Goal: Information Seeking & Learning: Learn about a topic

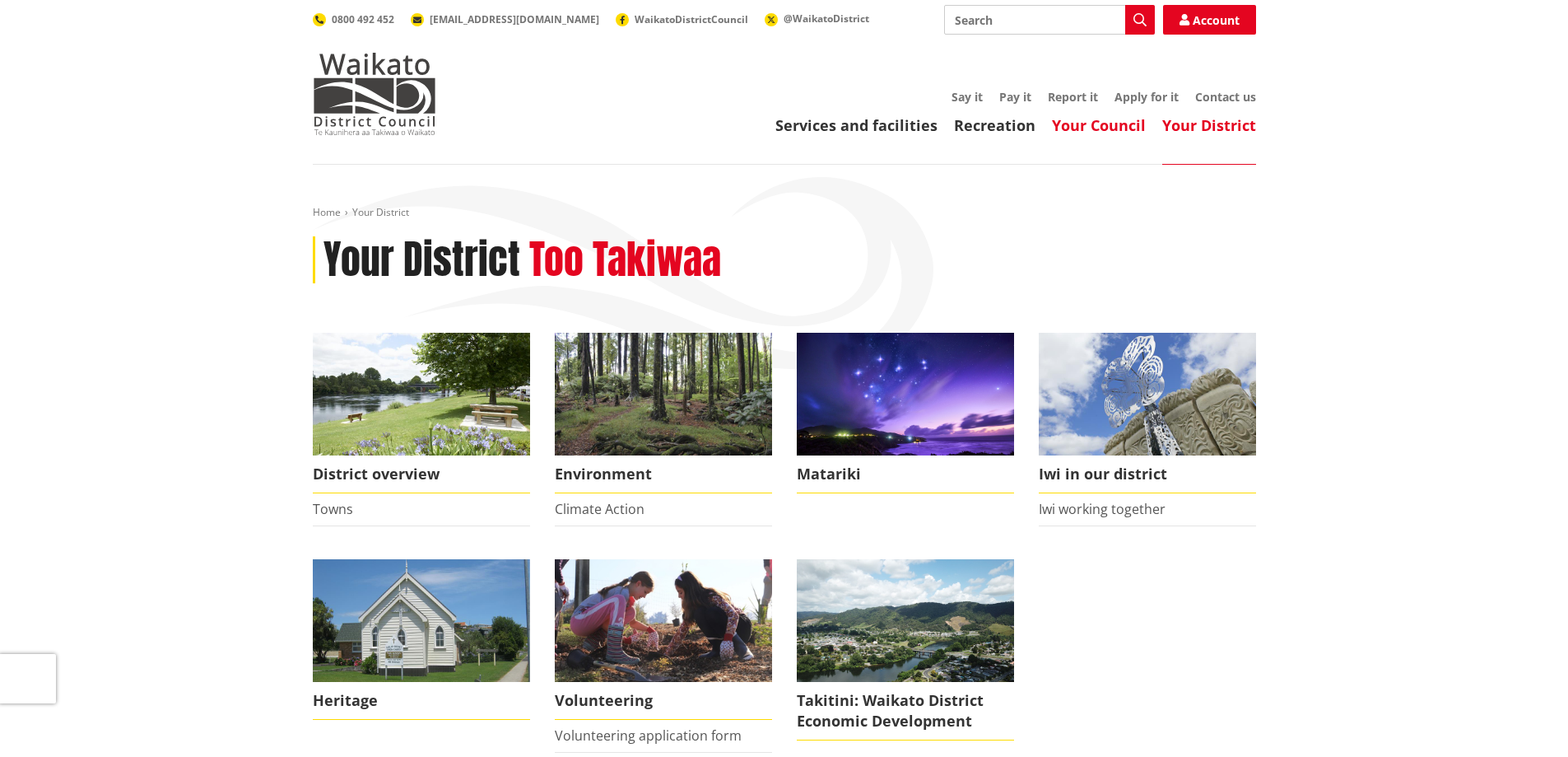
click at [1089, 135] on link "Your Council" at bounding box center [1099, 125] width 94 height 20
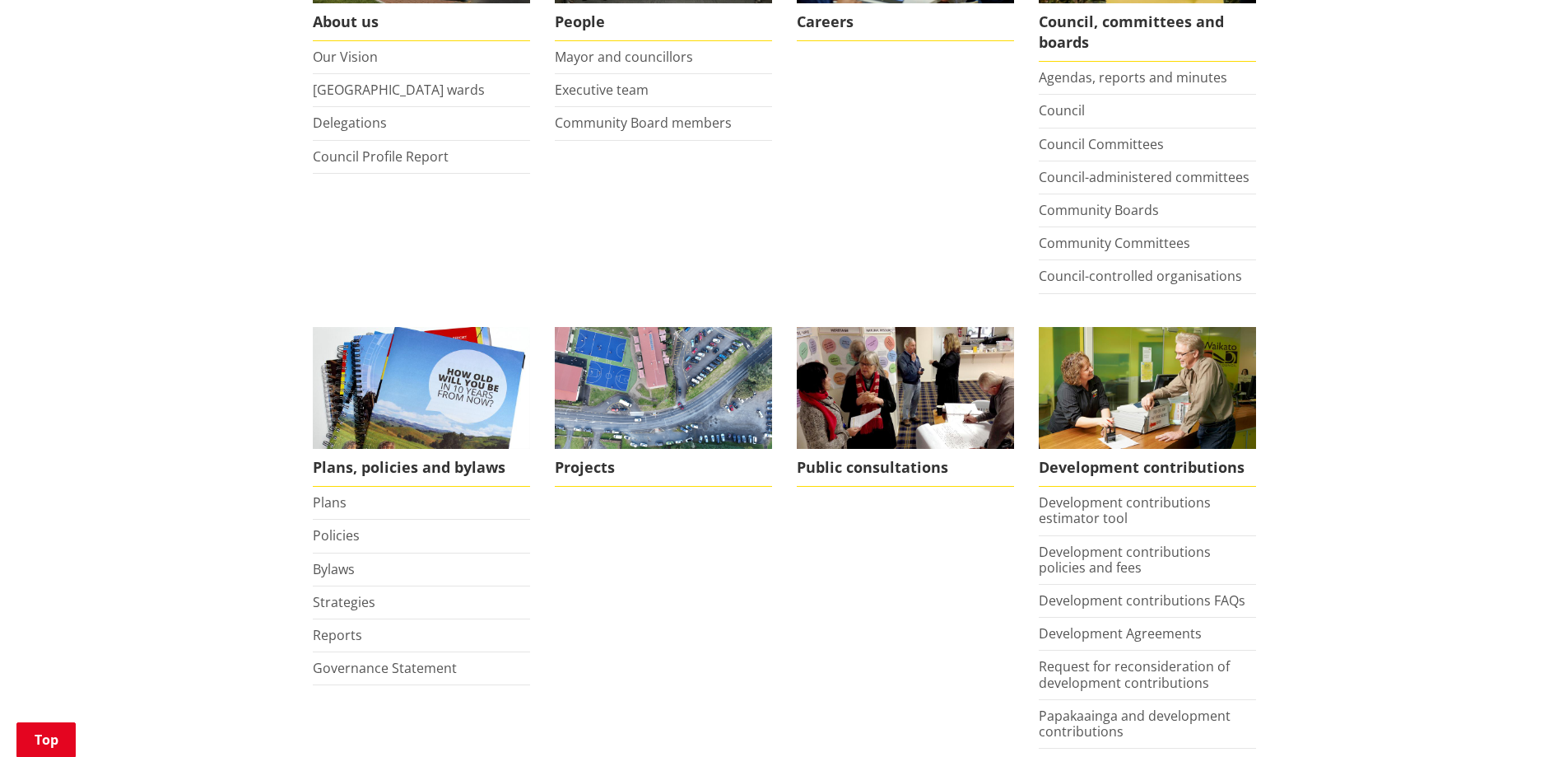
scroll to position [494, 0]
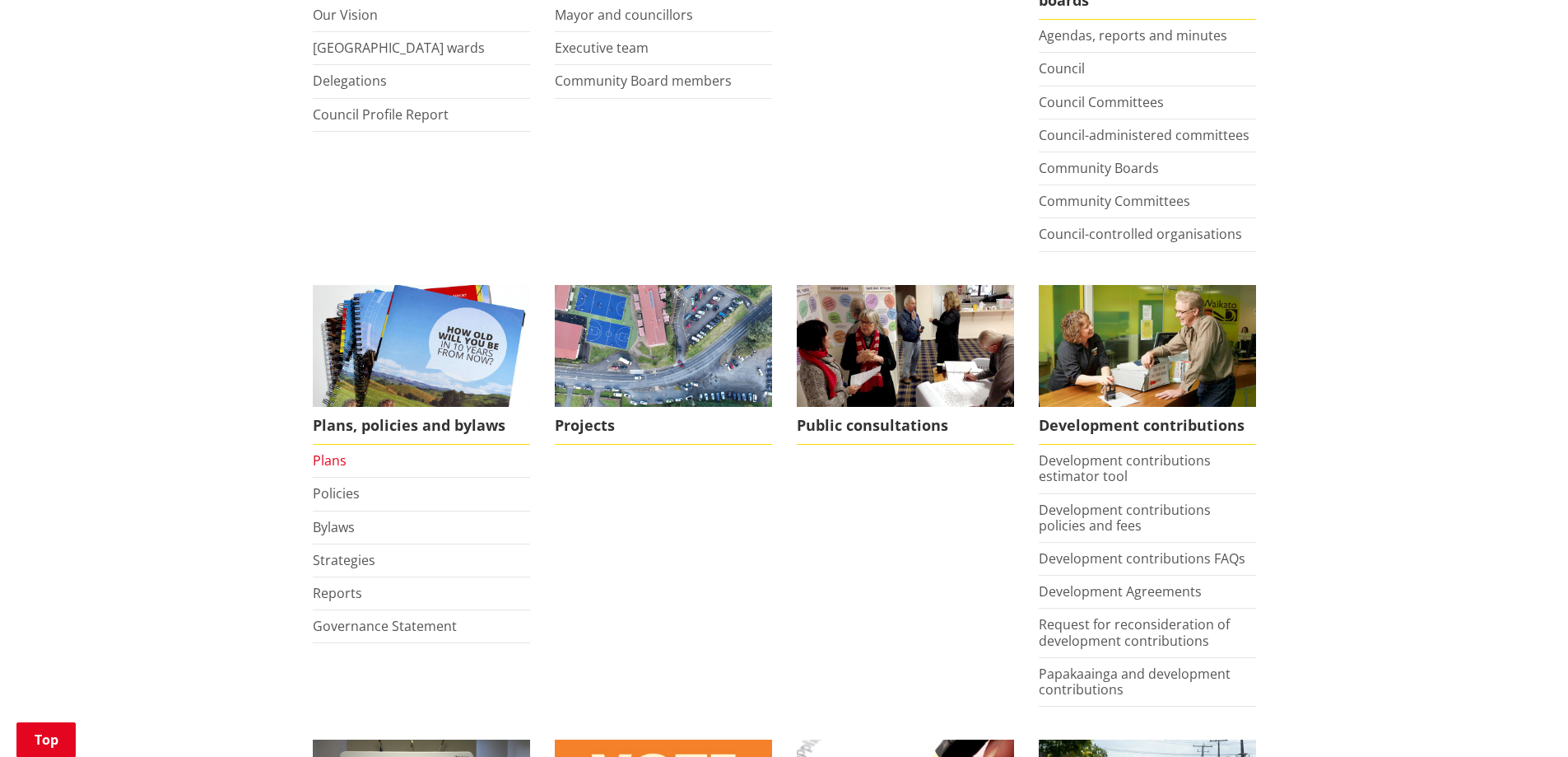
click at [339, 456] on link "Plans" at bounding box center [329, 460] width 34 height 18
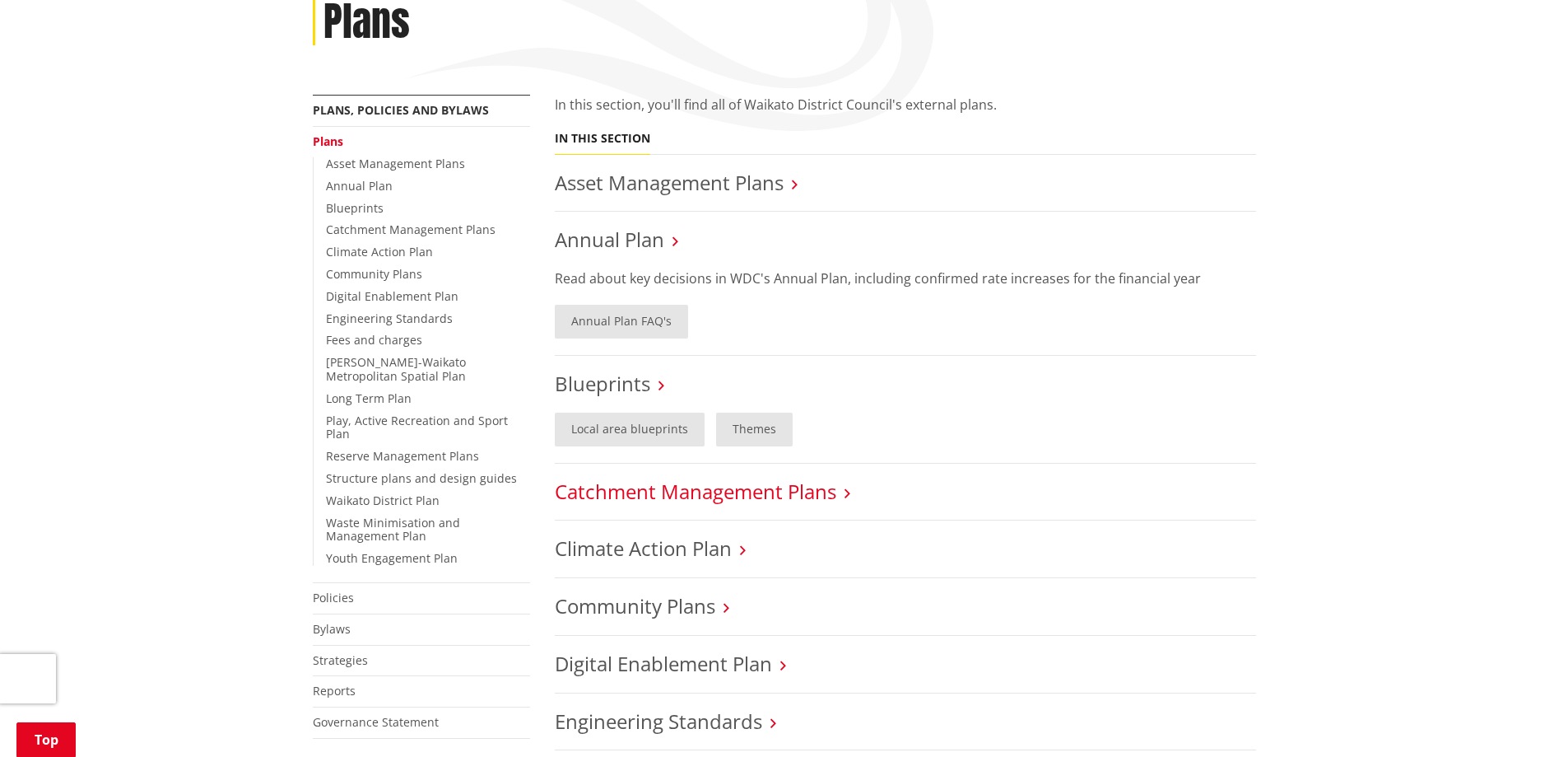
scroll to position [247, 0]
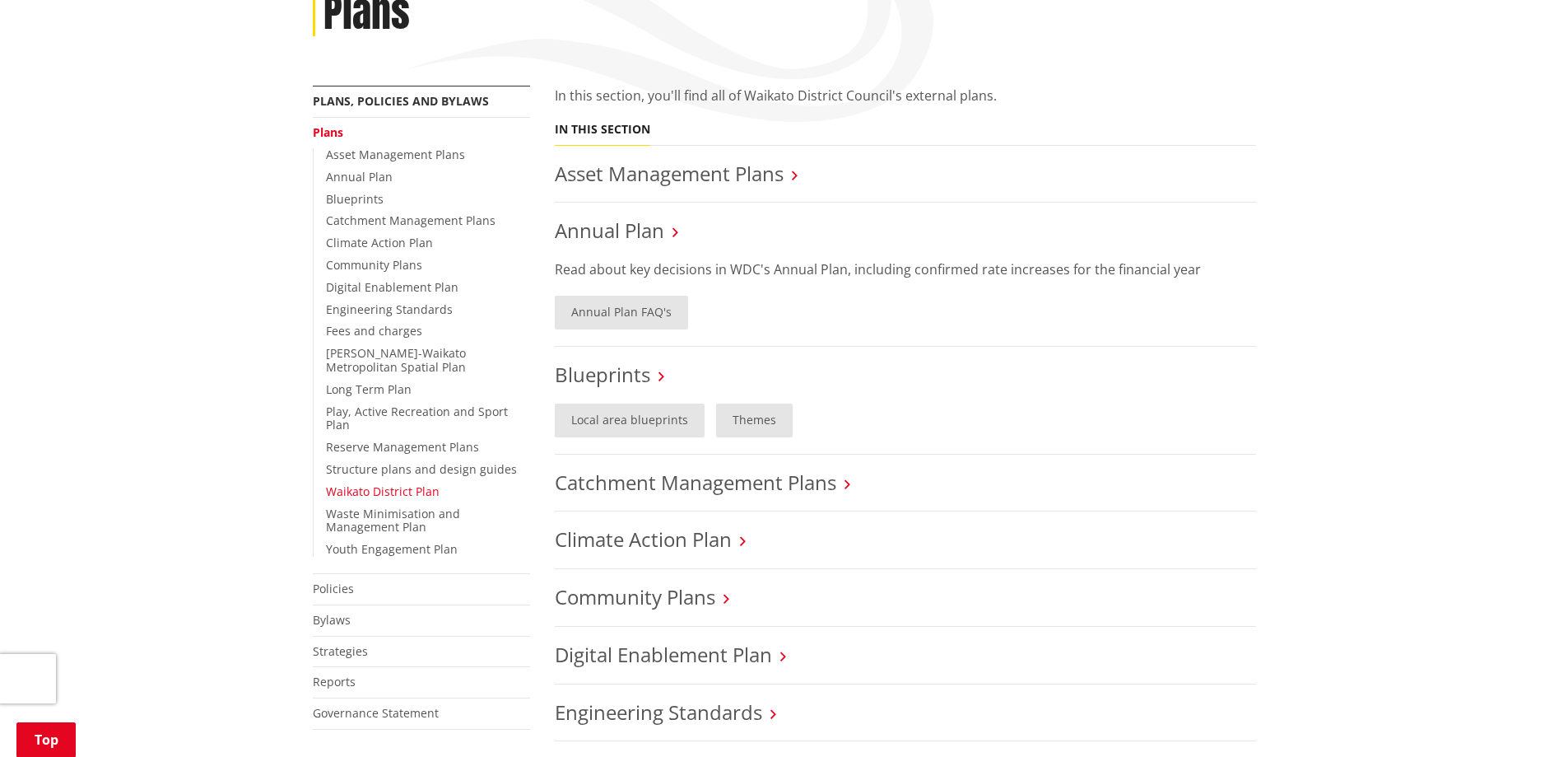
click at [387, 483] on link "Waikato District Plan" at bounding box center [382, 491] width 113 height 15
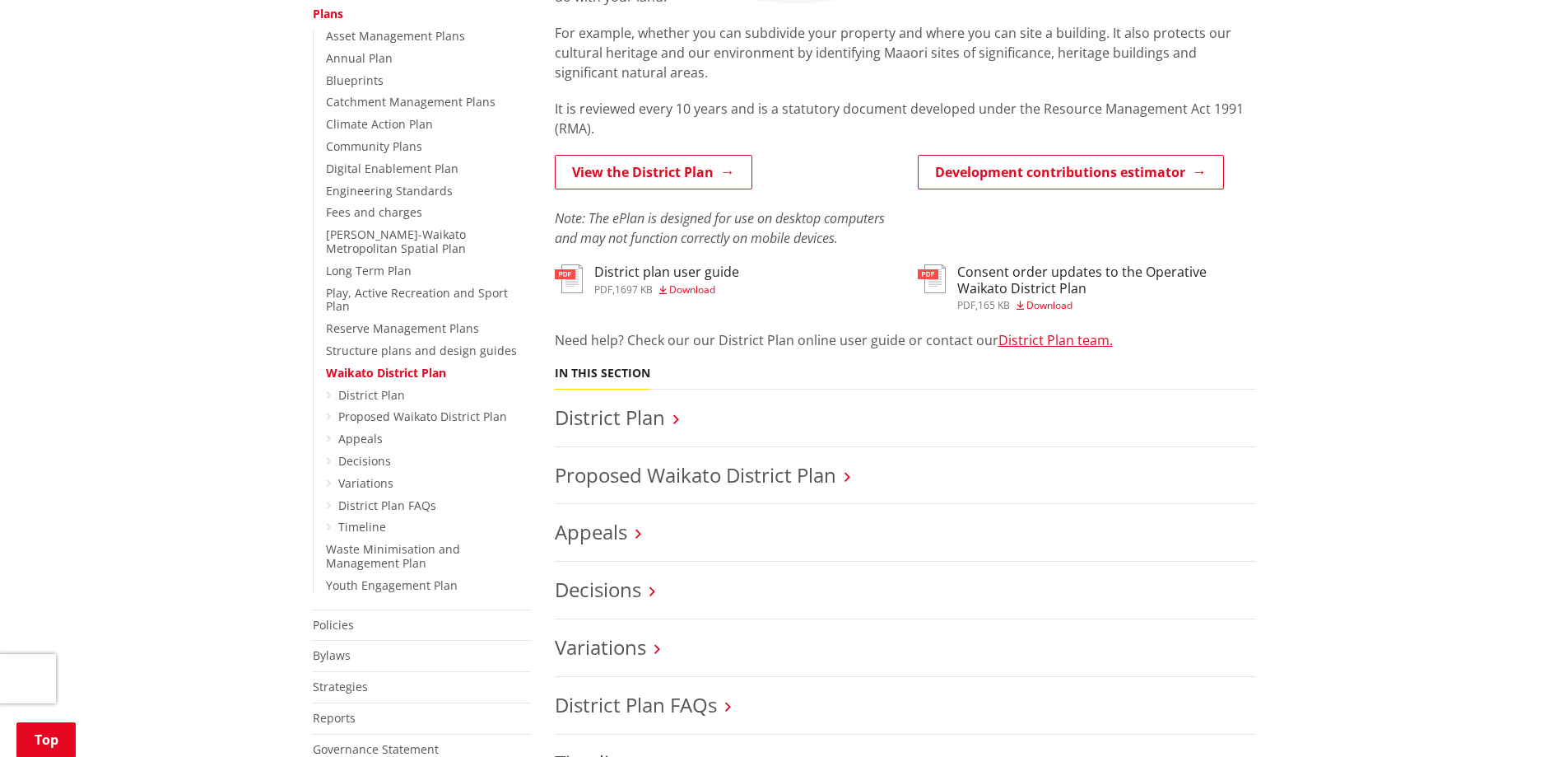
scroll to position [412, 0]
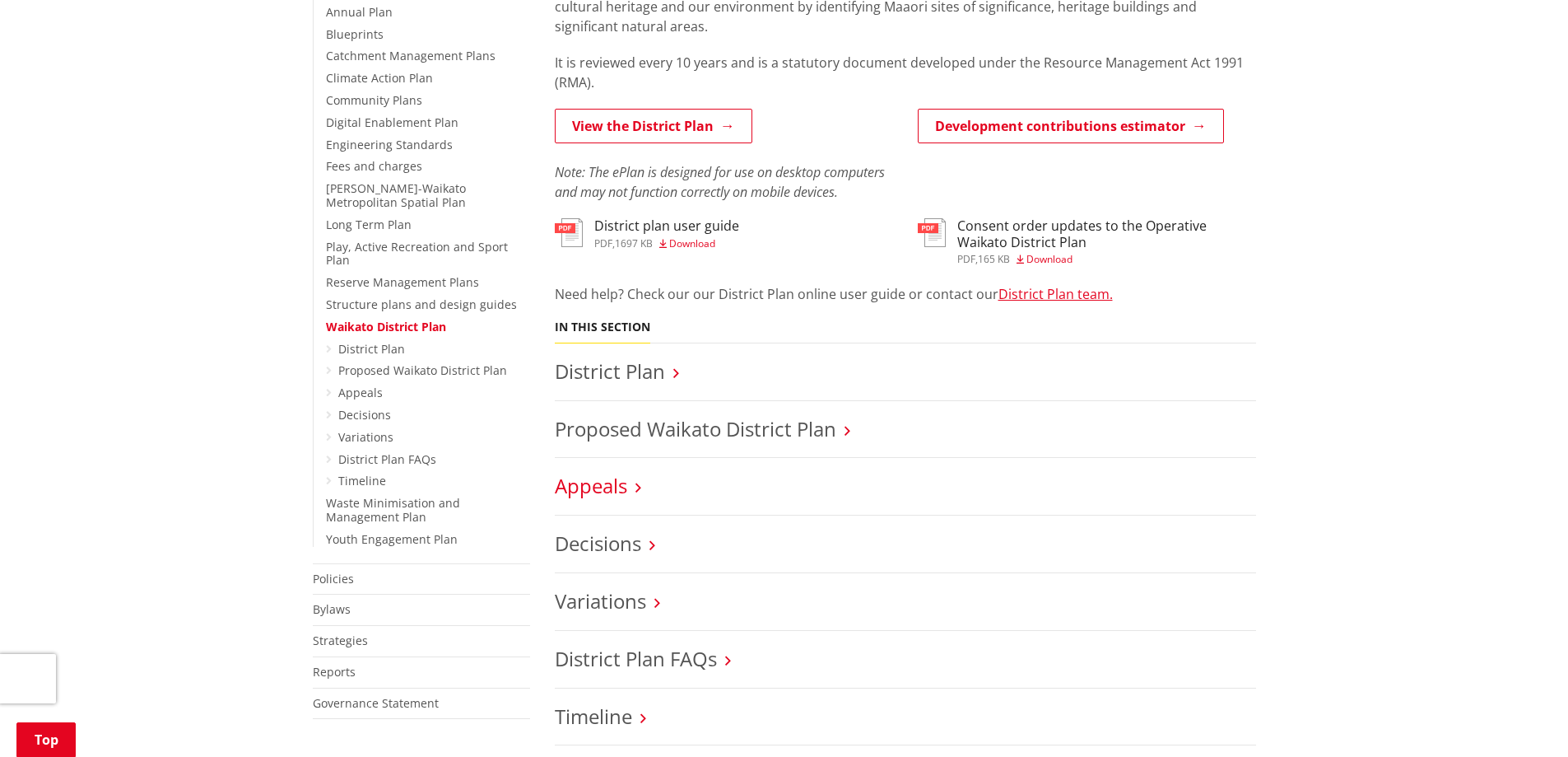
click at [619, 489] on link "Appeals" at bounding box center [591, 485] width 72 height 27
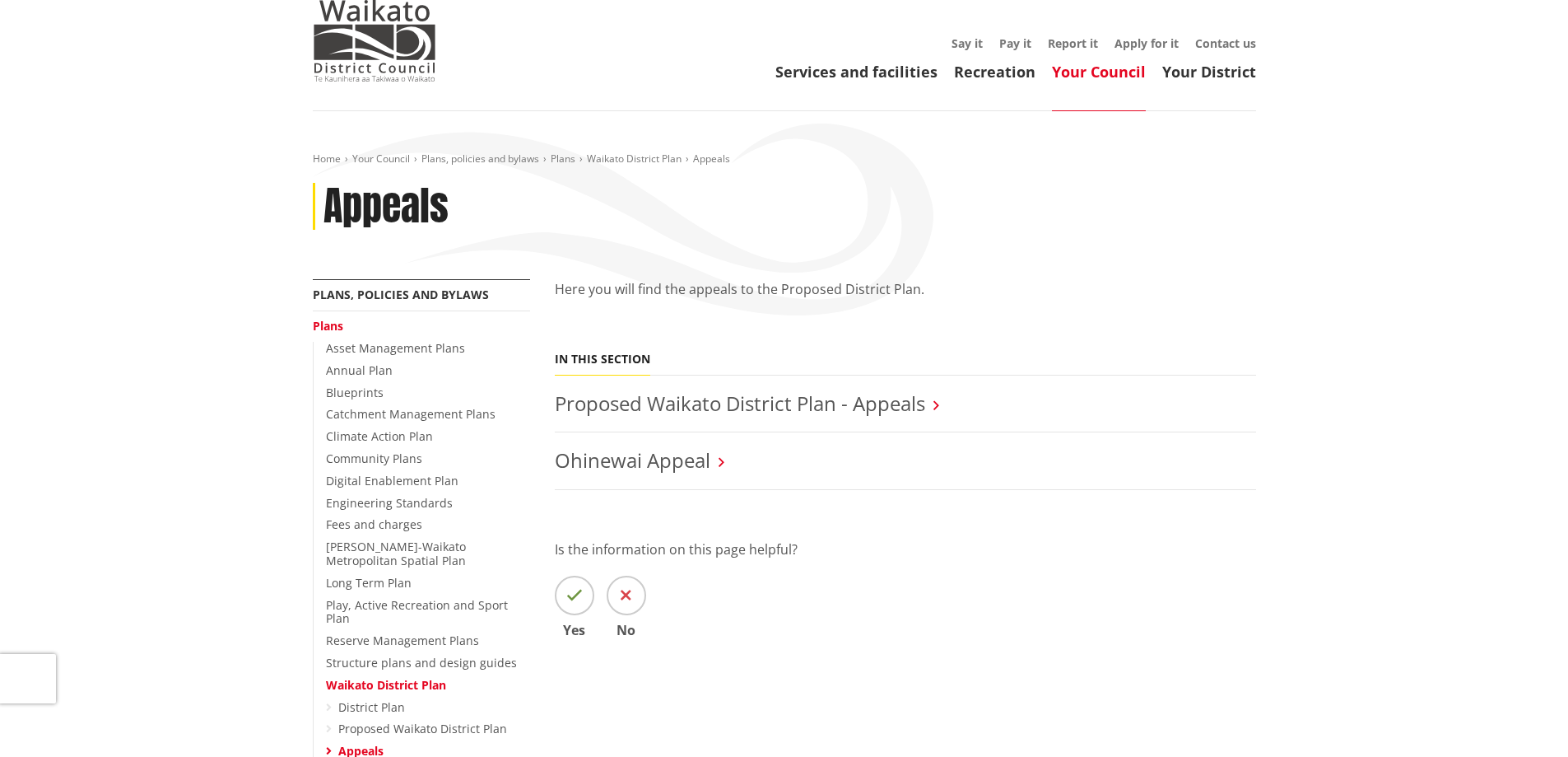
scroll to position [83, 0]
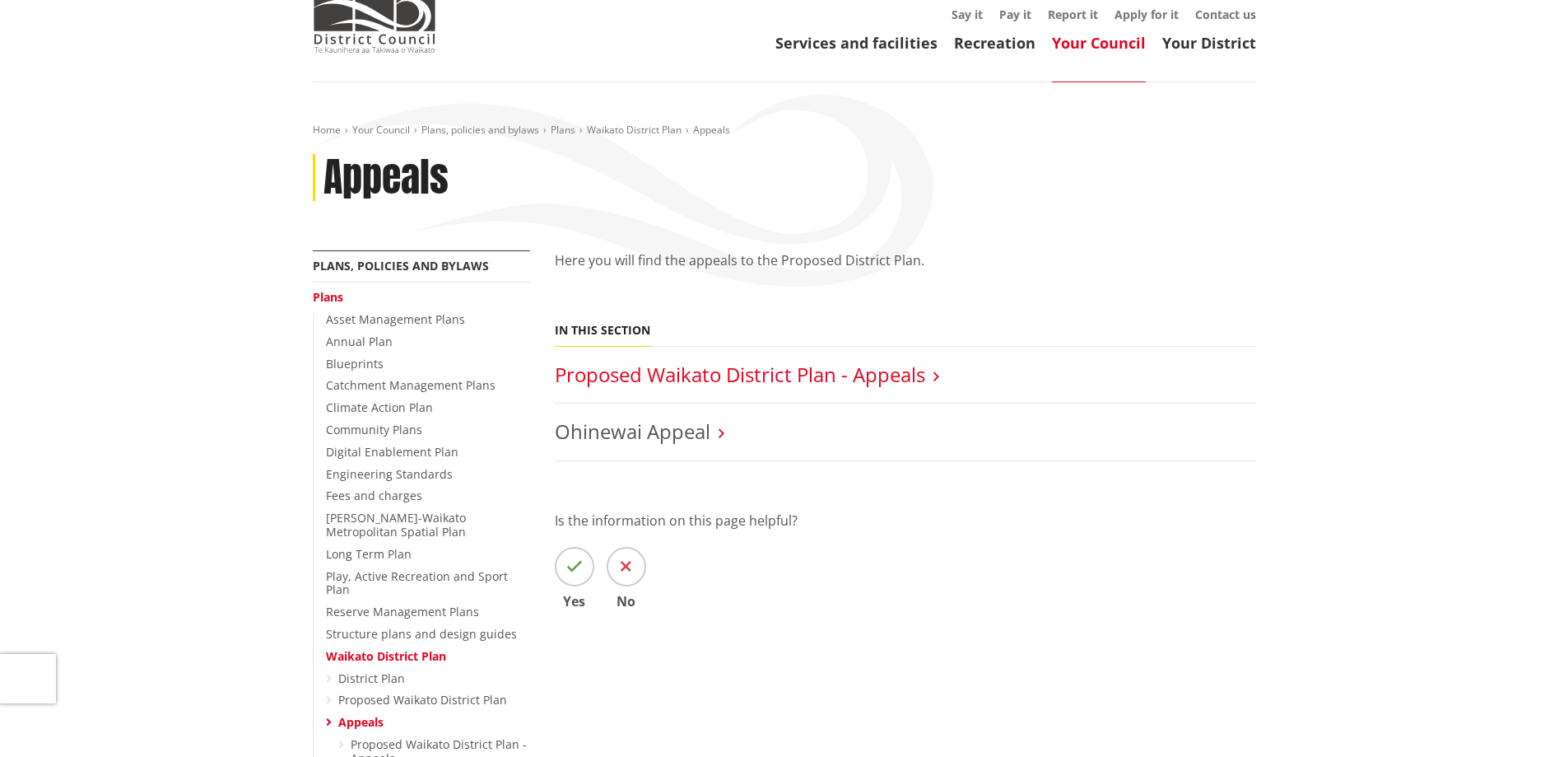
click at [908, 373] on link "Proposed Waikato District Plan - Appeals" at bounding box center [740, 374] width 371 height 27
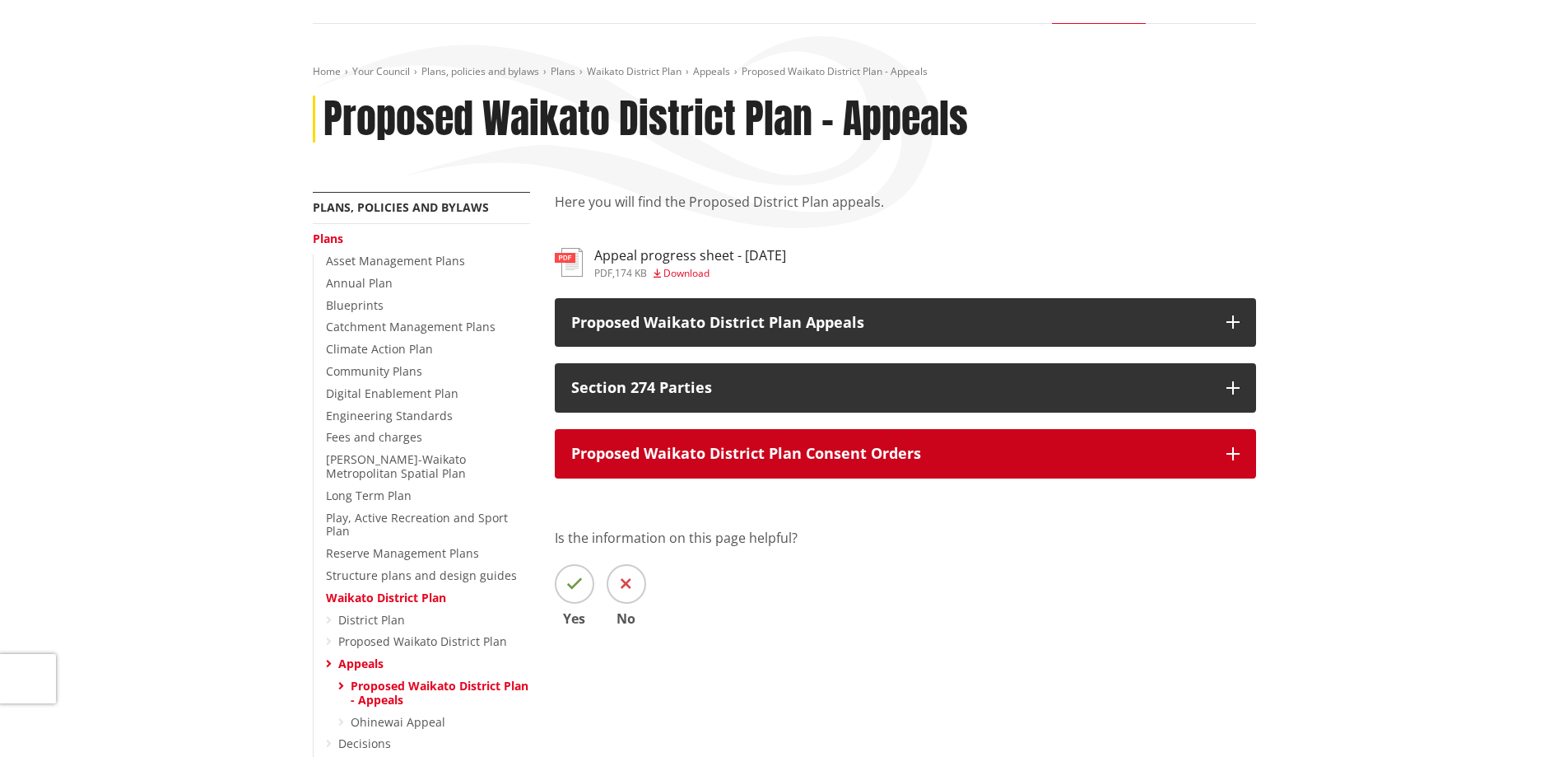
scroll to position [247, 0]
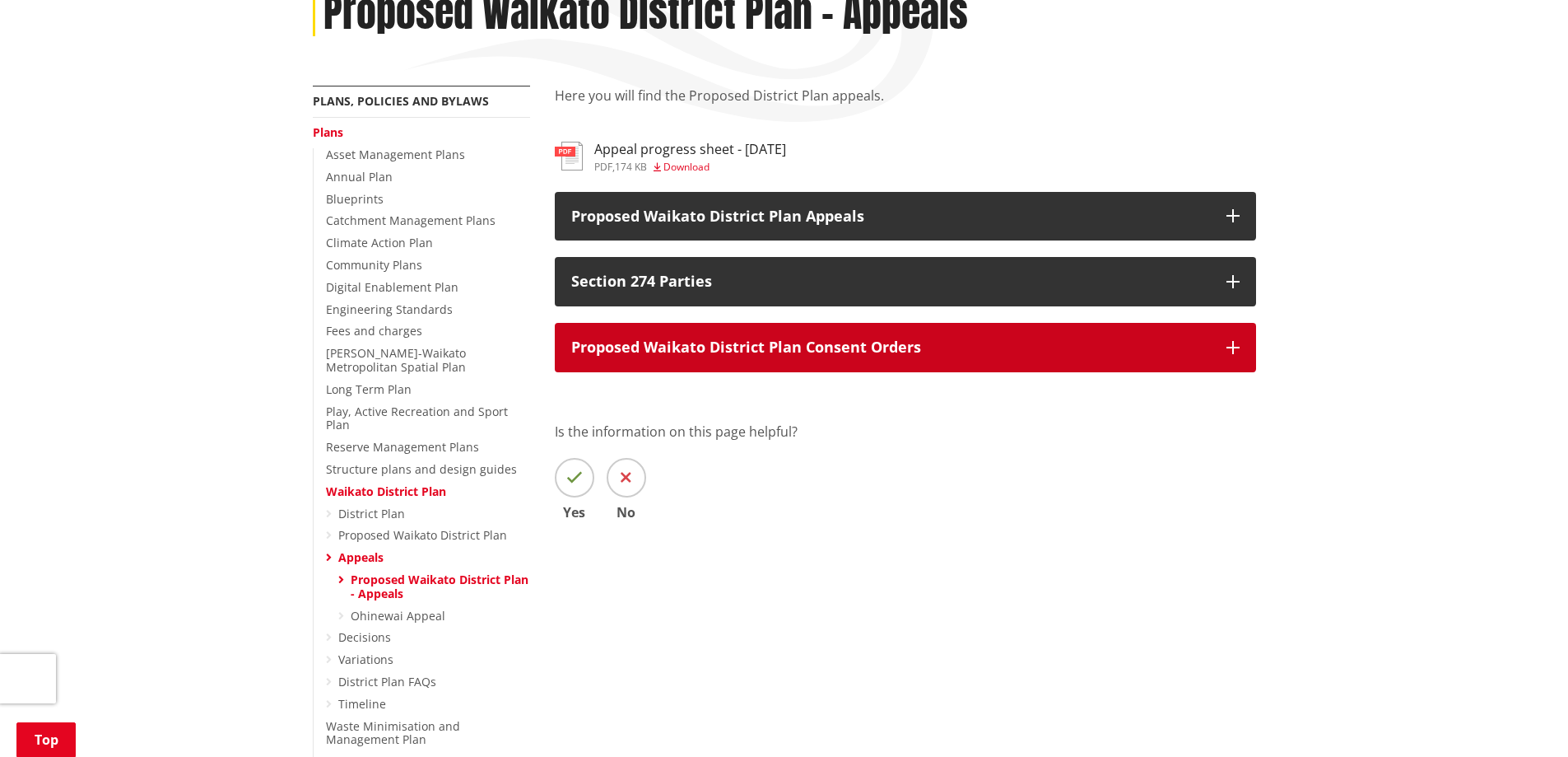
click at [1093, 349] on p "Proposed Waikato District Plan Consent Orders" at bounding box center [890, 347] width 639 height 16
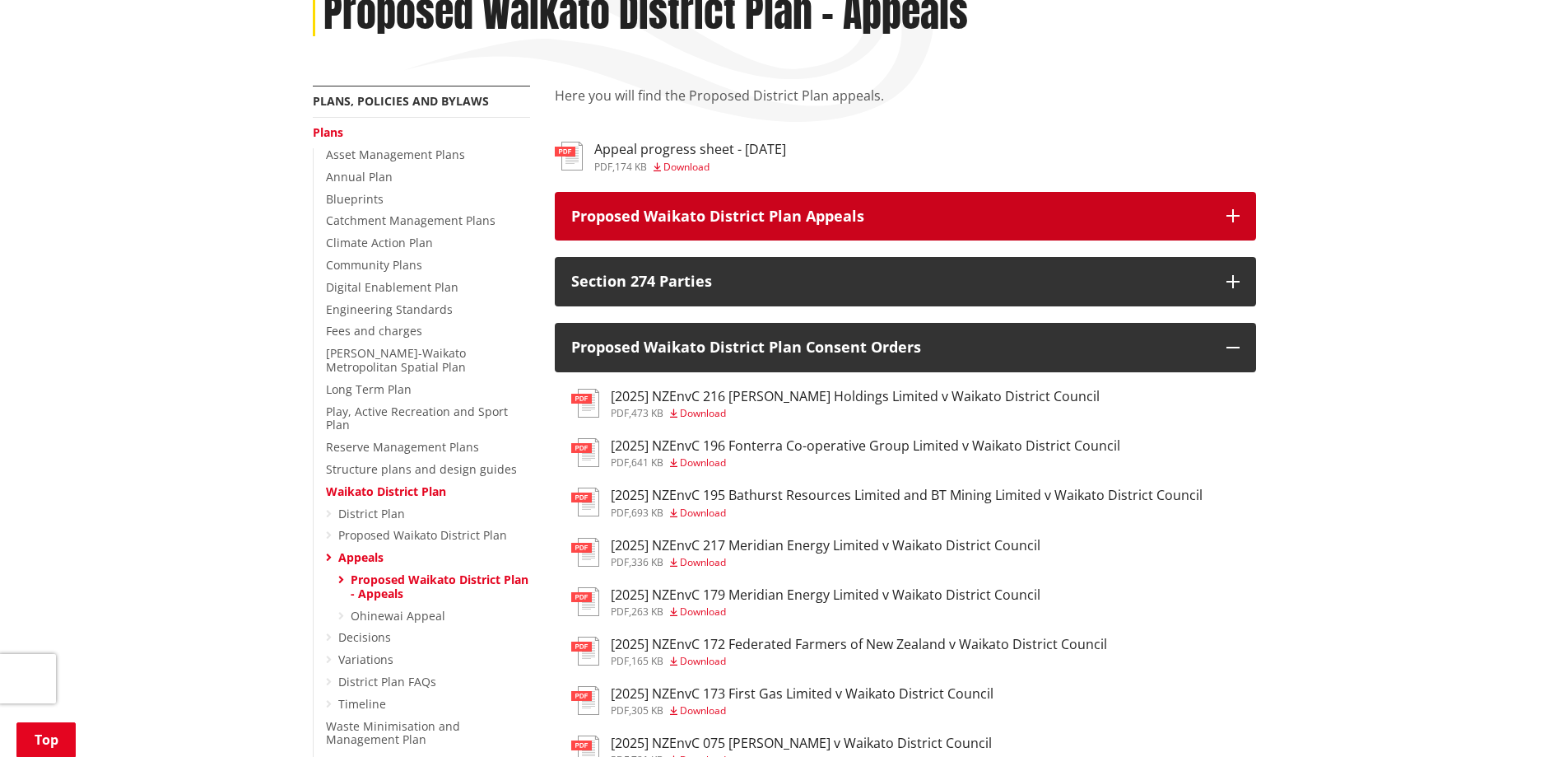
click at [1146, 224] on p "Proposed Waikato District Plan Appeals" at bounding box center [890, 216] width 639 height 16
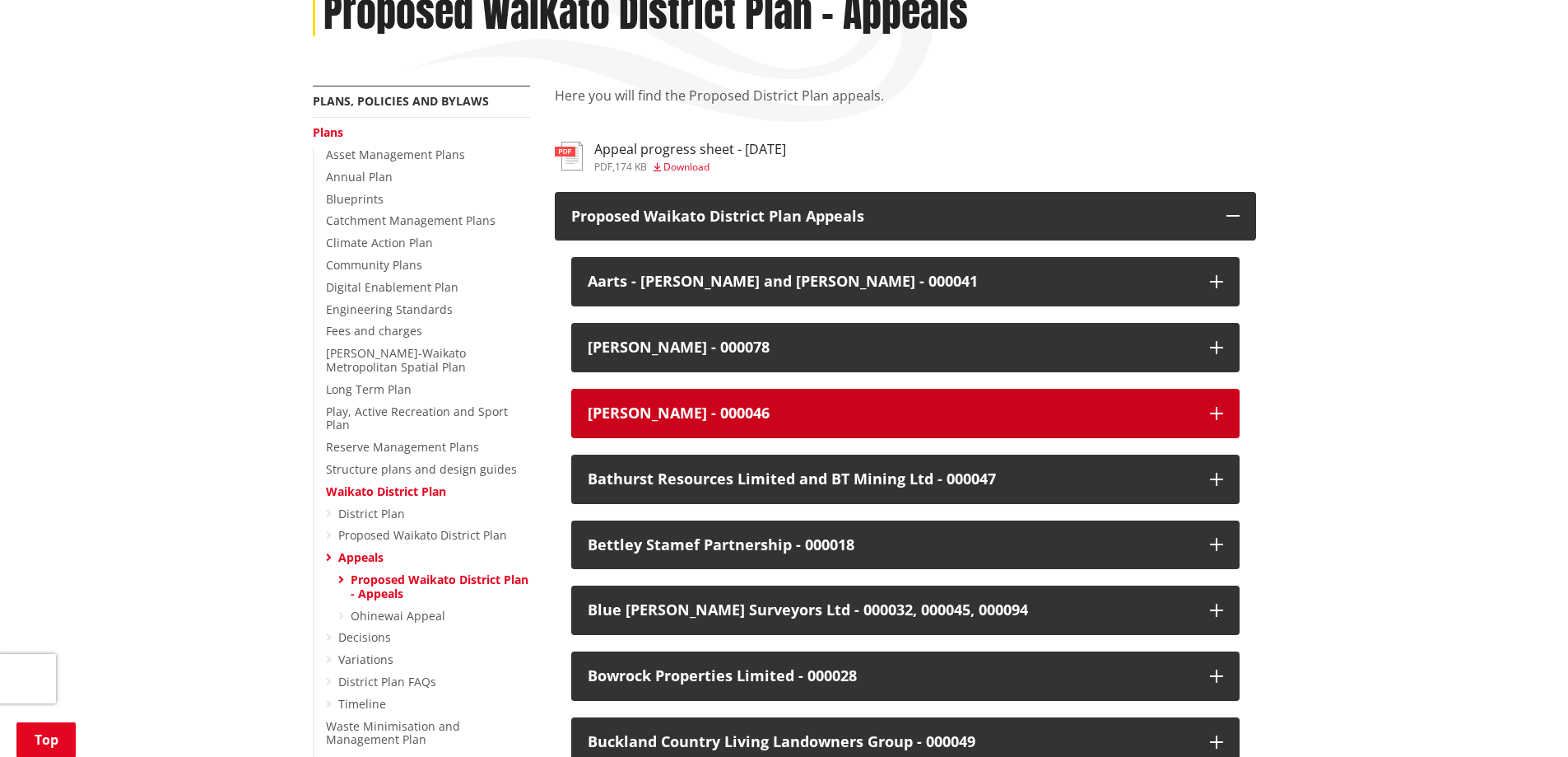
click at [712, 405] on div "Barnes - 000046" at bounding box center [890, 413] width 606 height 16
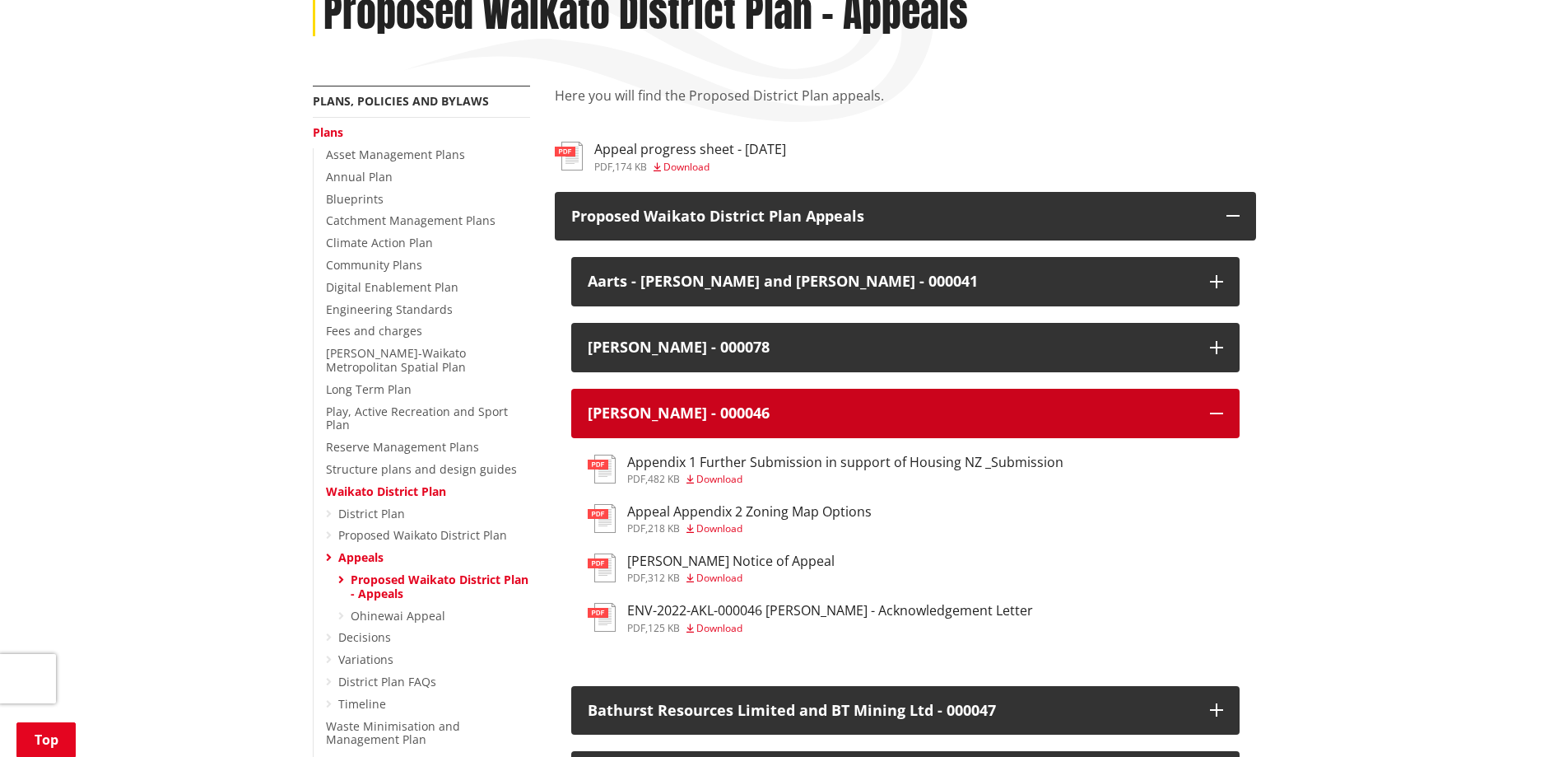
click at [1205, 406] on button "Barnes - 000046" at bounding box center [905, 413] width 668 height 49
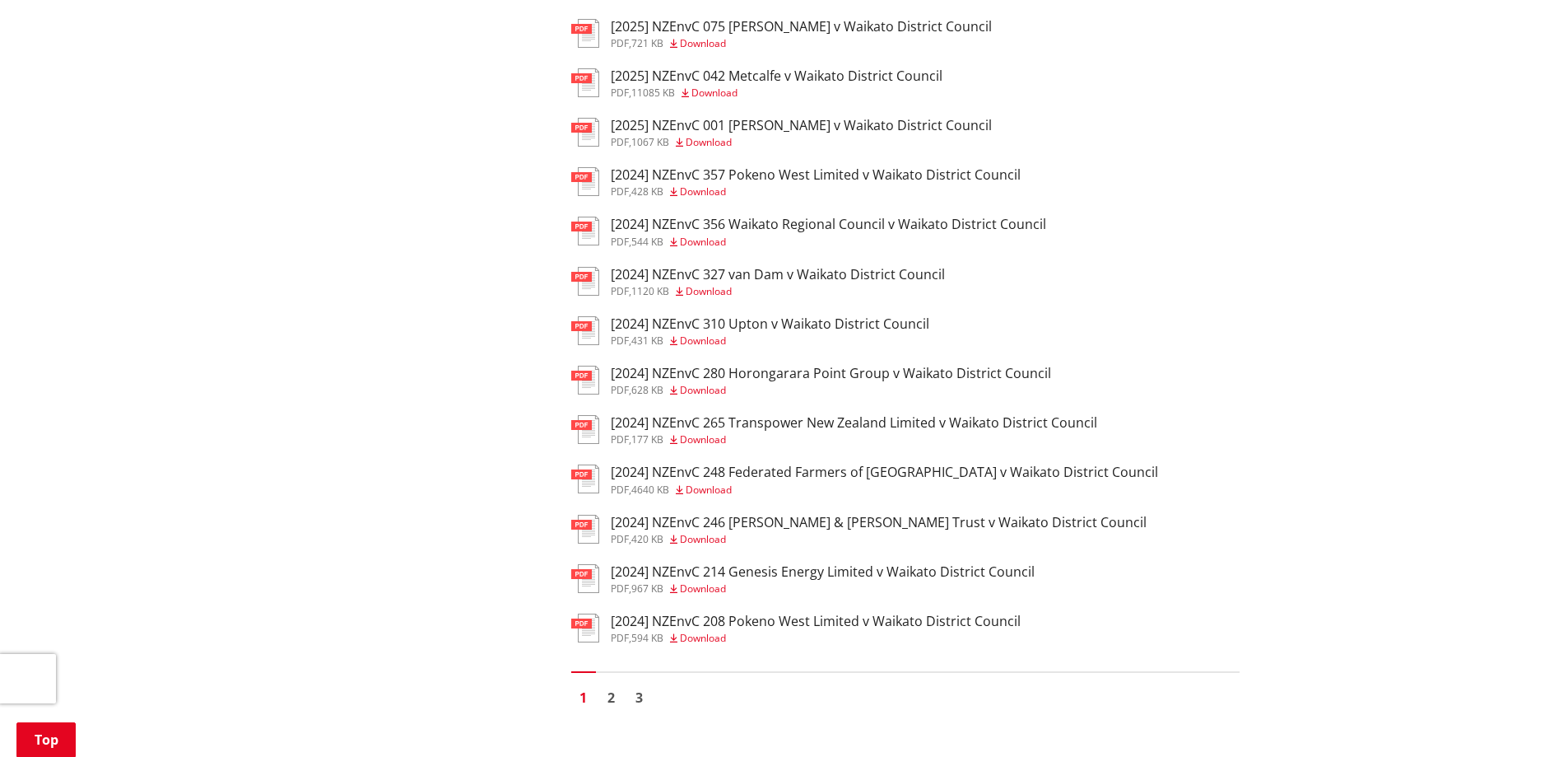
scroll to position [5353, 0]
